Goal: Information Seeking & Learning: Check status

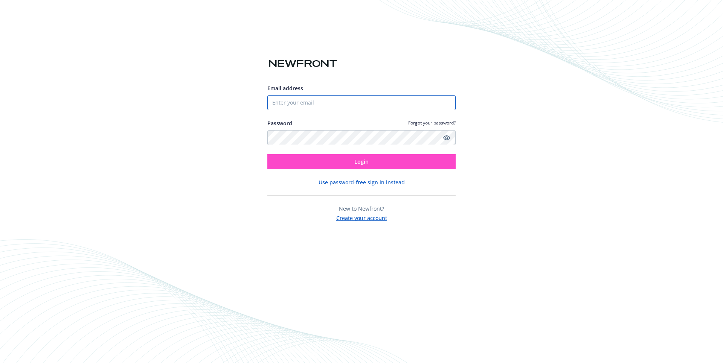
type input "[EMAIL_ADDRESS][DOMAIN_NAME]"
click at [360, 162] on span "Login" at bounding box center [361, 161] width 14 height 7
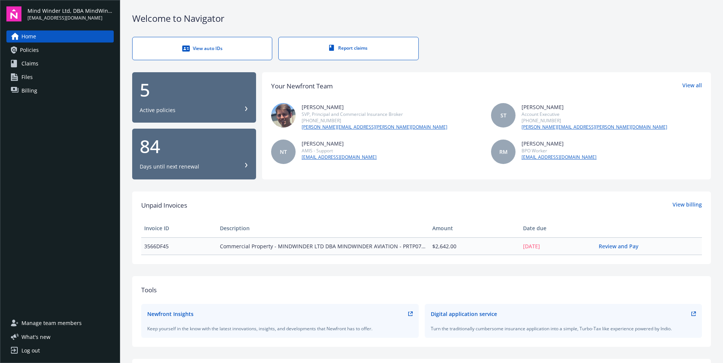
click at [212, 110] on div "Active policies" at bounding box center [194, 111] width 109 height 8
